Goal: Task Accomplishment & Management: Complete application form

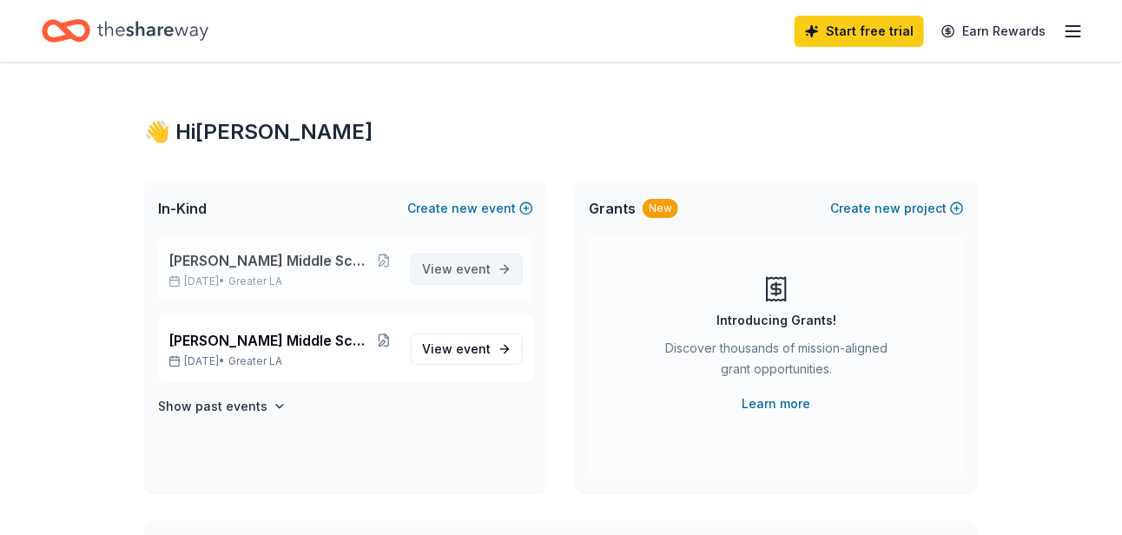
click at [460, 275] on span "View event" at bounding box center [456, 269] width 69 height 21
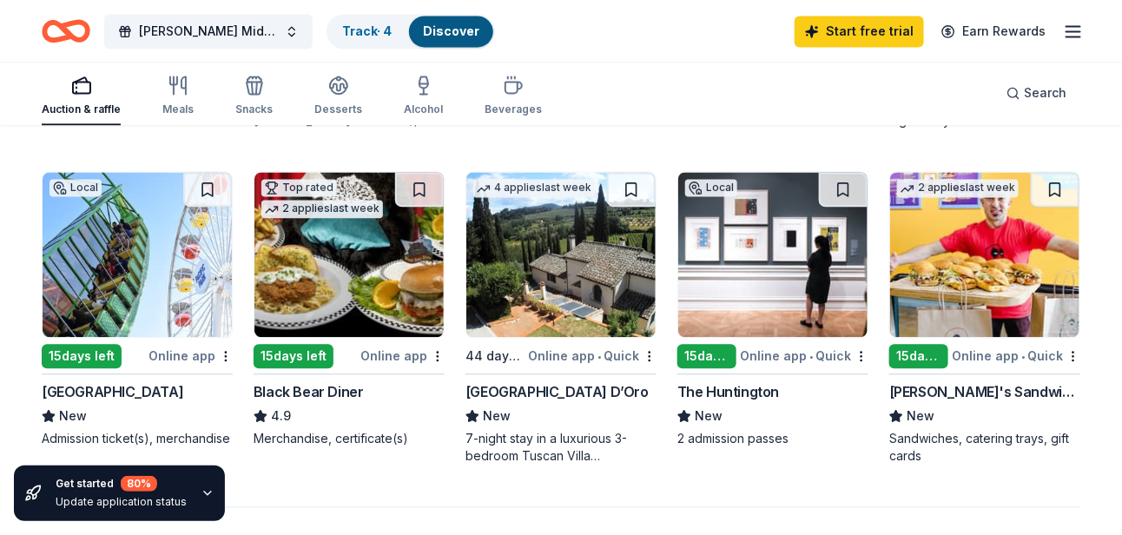
scroll to position [1216, 0]
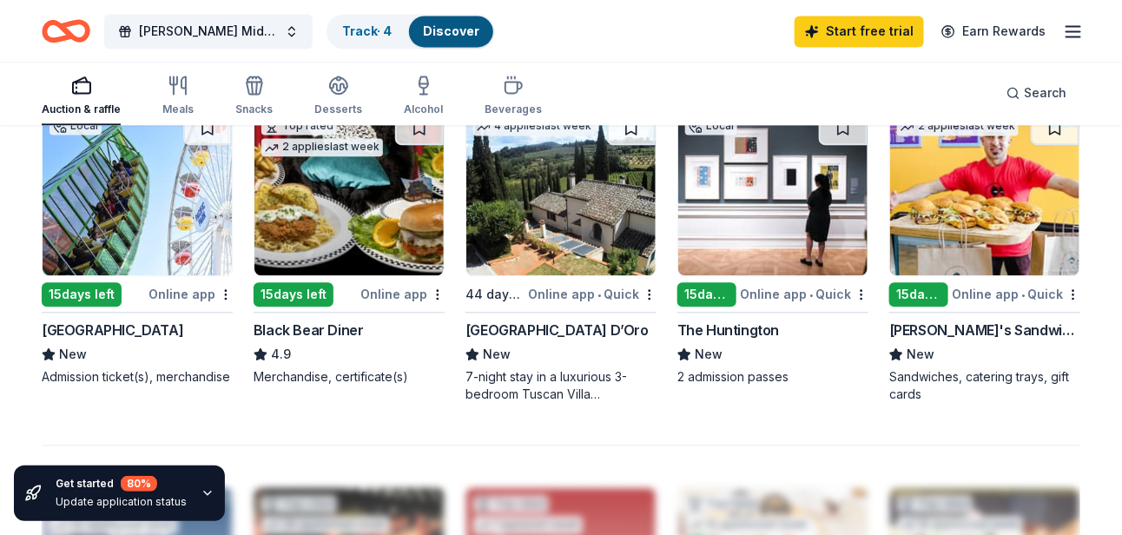
click at [102, 292] on div "15 days left" at bounding box center [82, 294] width 80 height 24
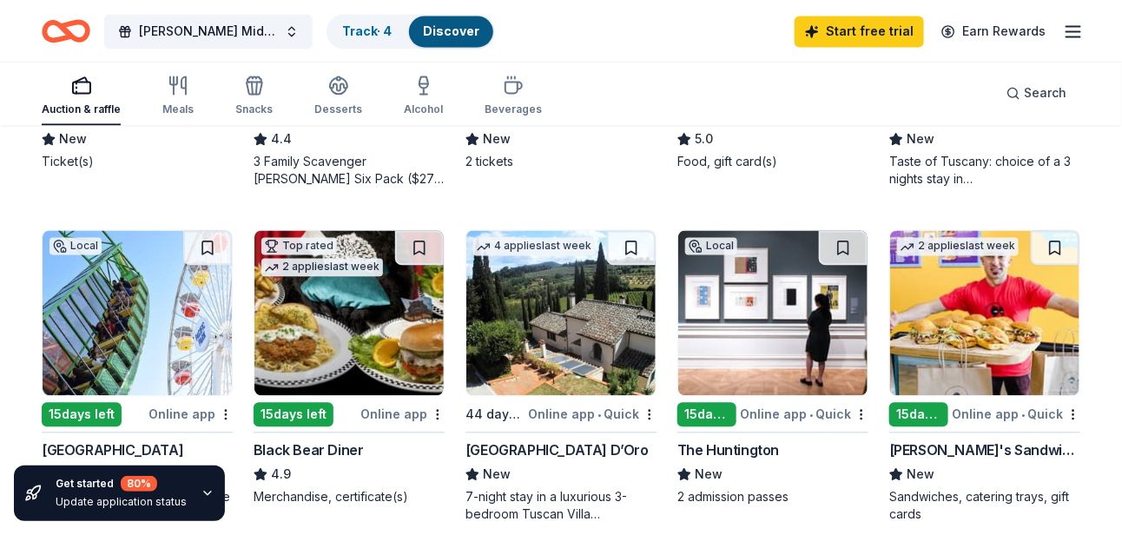
scroll to position [1124, 0]
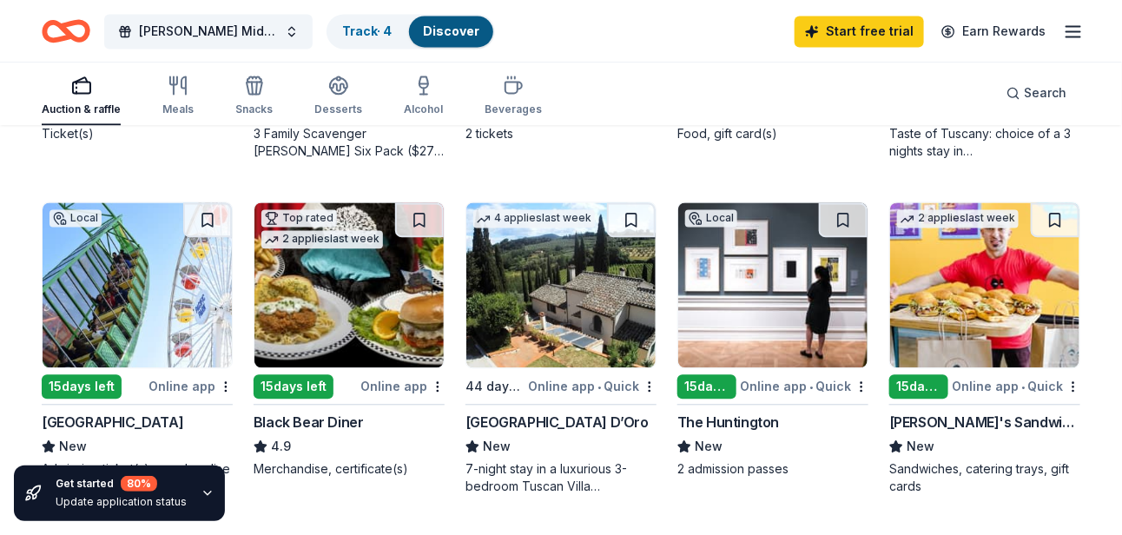
click at [955, 421] on div "Ike's Sandwiches" at bounding box center [984, 422] width 191 height 21
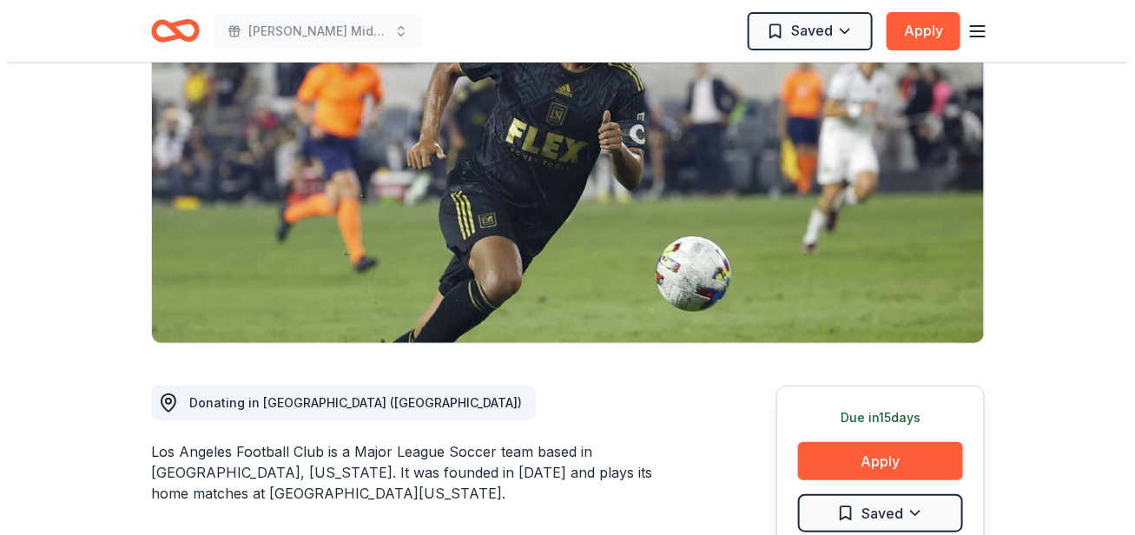
scroll to position [261, 0]
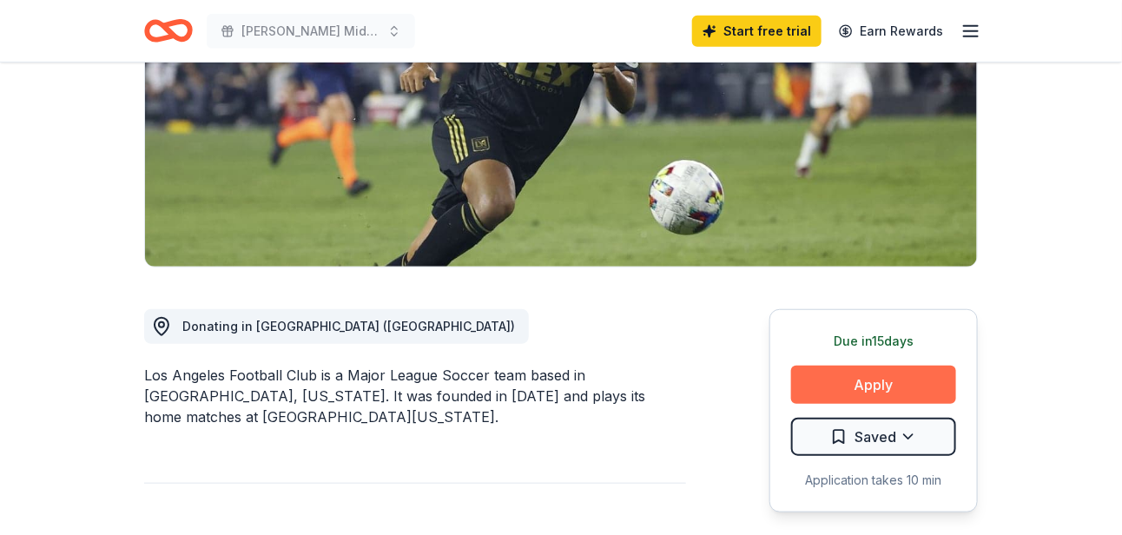
click at [868, 387] on button "Apply" at bounding box center [873, 385] width 165 height 38
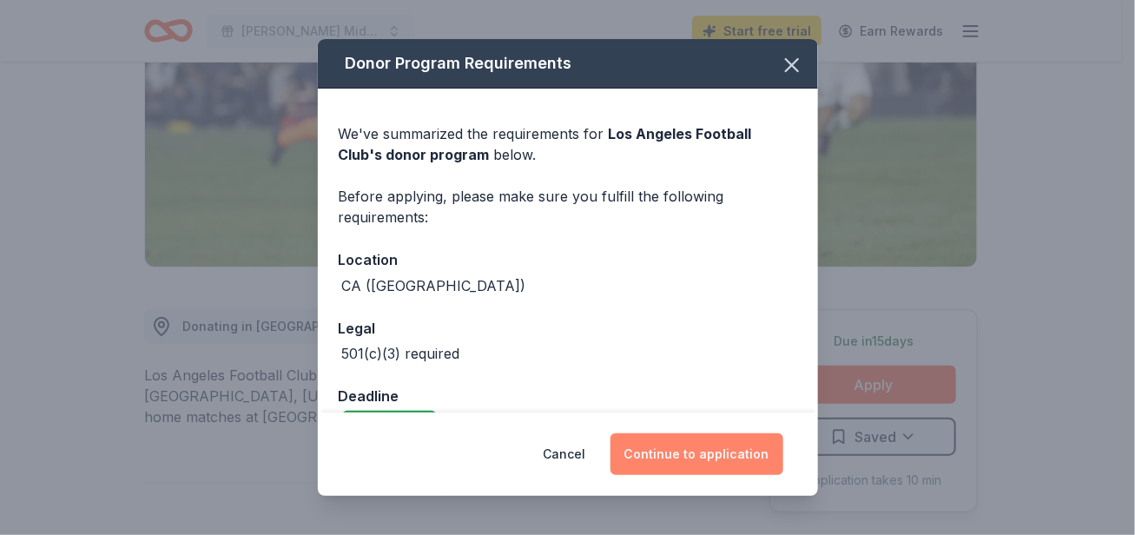
click at [710, 443] on button "Continue to application" at bounding box center [697, 454] width 173 height 42
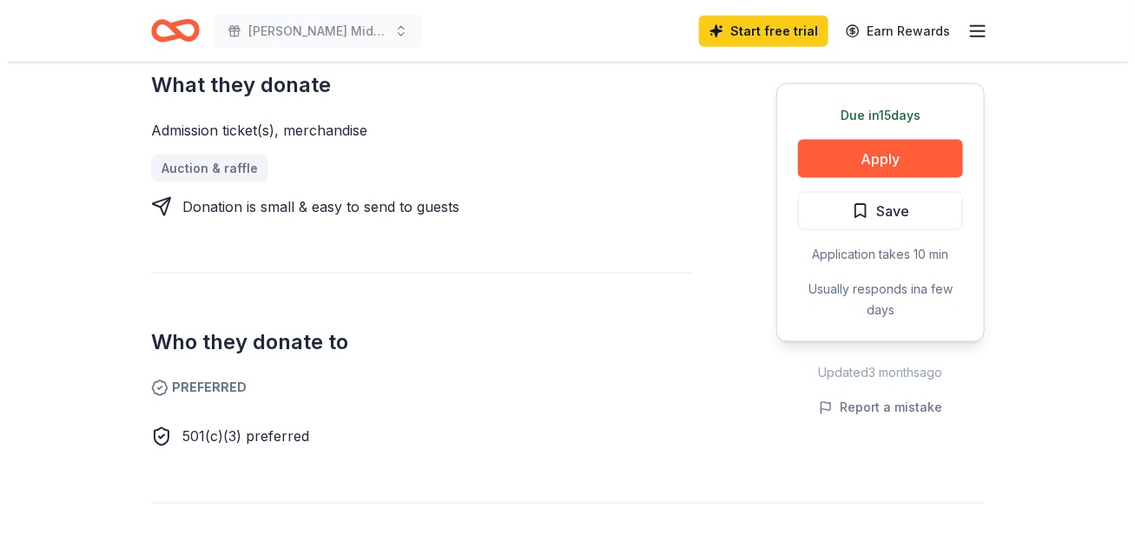
scroll to position [695, 0]
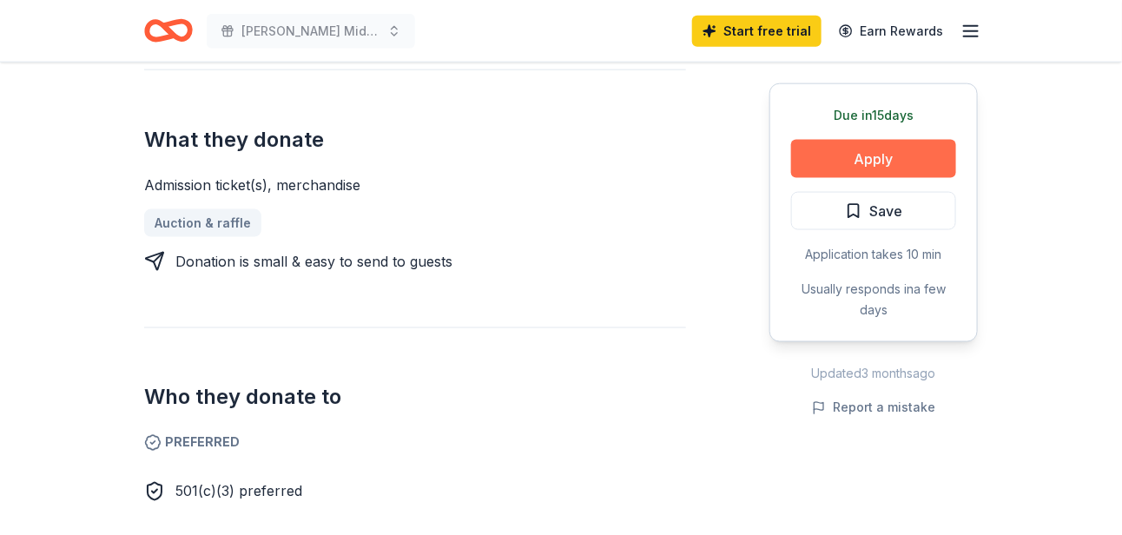
click at [867, 144] on button "Apply" at bounding box center [873, 159] width 165 height 38
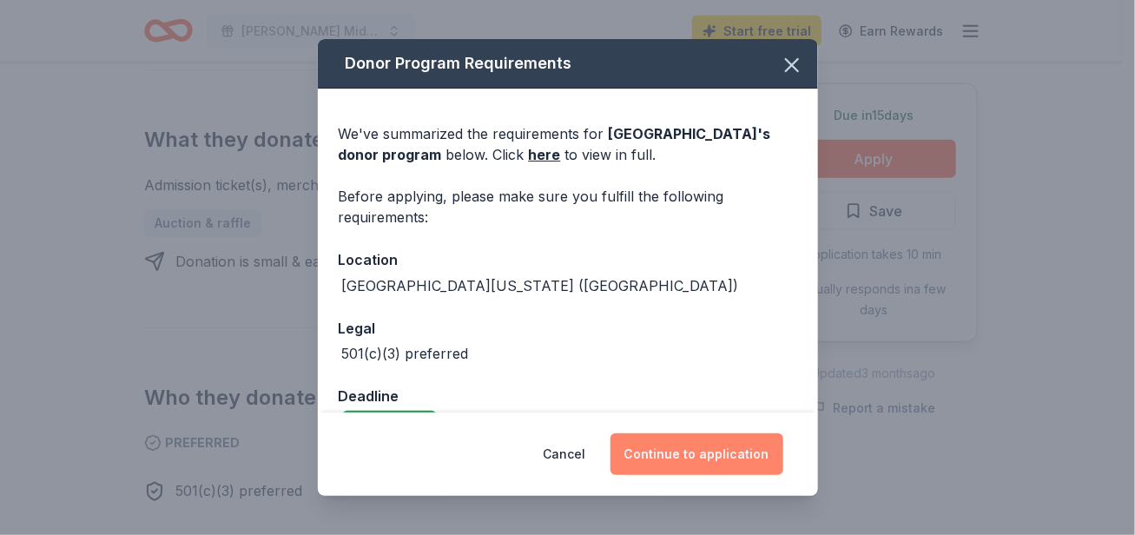
click at [692, 458] on button "Continue to application" at bounding box center [697, 454] width 173 height 42
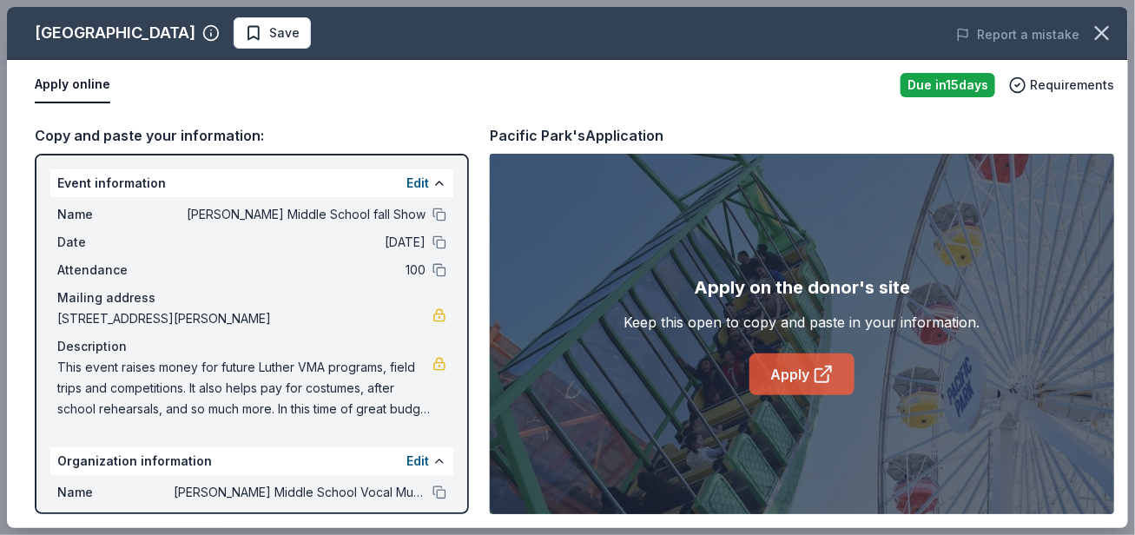
click at [812, 382] on link "Apply" at bounding box center [801, 374] width 105 height 42
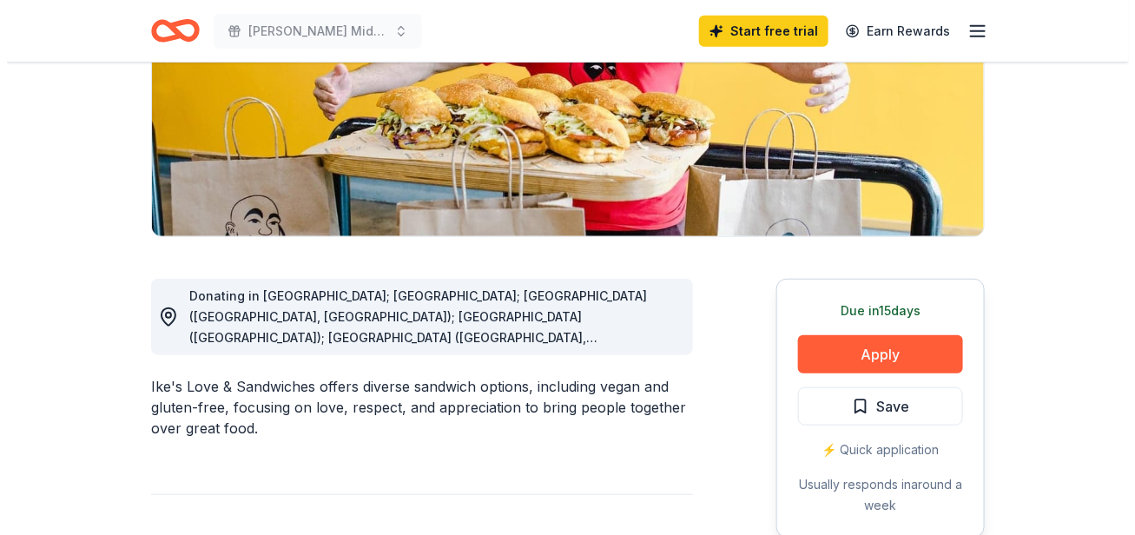
scroll to position [347, 0]
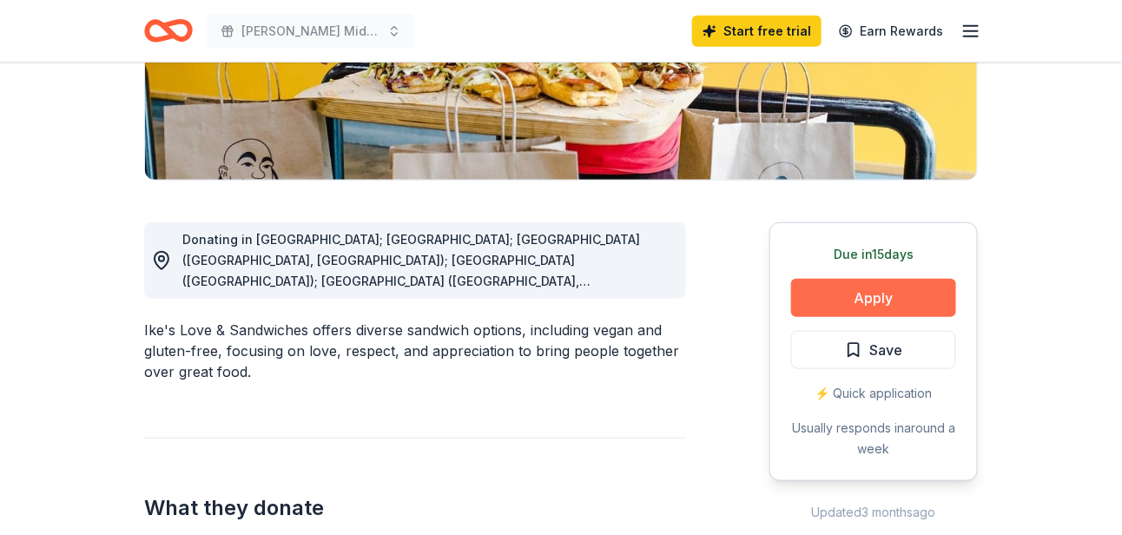
click at [855, 295] on button "Apply" at bounding box center [873, 298] width 165 height 38
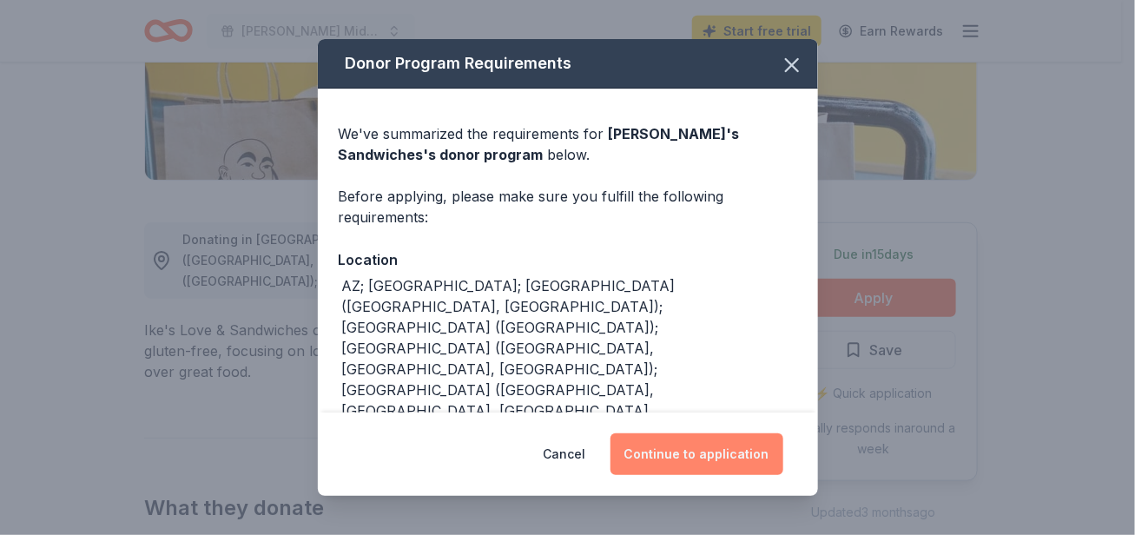
click at [689, 443] on button "Continue to application" at bounding box center [697, 454] width 173 height 42
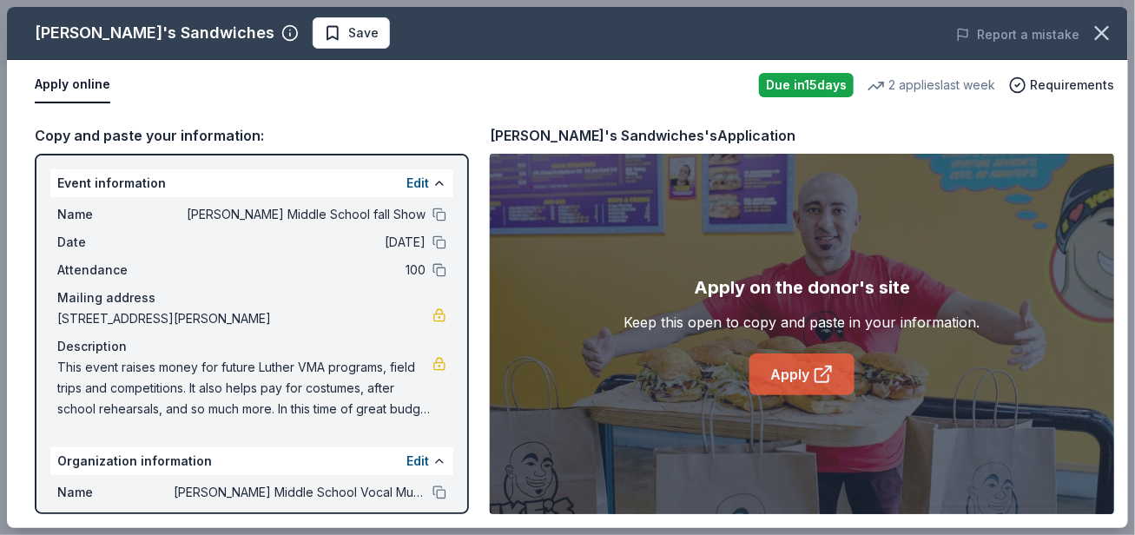
click at [815, 372] on icon at bounding box center [823, 374] width 21 height 21
